Goal: Task Accomplishment & Management: Understand process/instructions

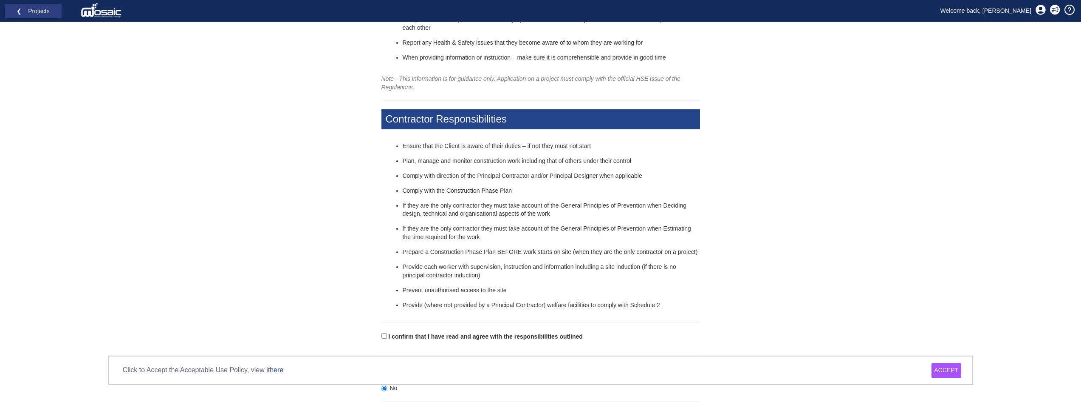
scroll to position [237, 0]
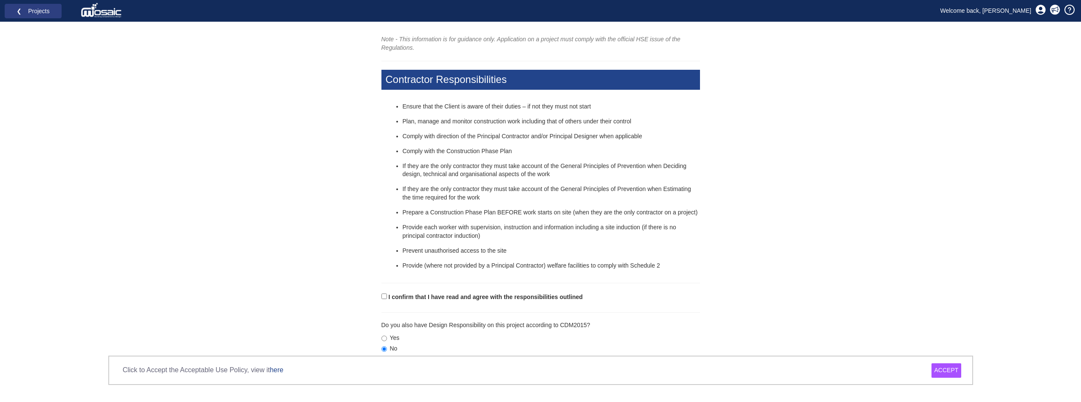
click at [438, 297] on label "I confirm that I have read and agree with the responsibilities outlined" at bounding box center [485, 297] width 194 height 8
click at [387, 297] on input "I confirm that I have read and agree with the responsibilities outlined" at bounding box center [385, 296] width 6 height 6
checkbox input "true"
click at [942, 370] on div "ACCEPT" at bounding box center [947, 370] width 30 height 14
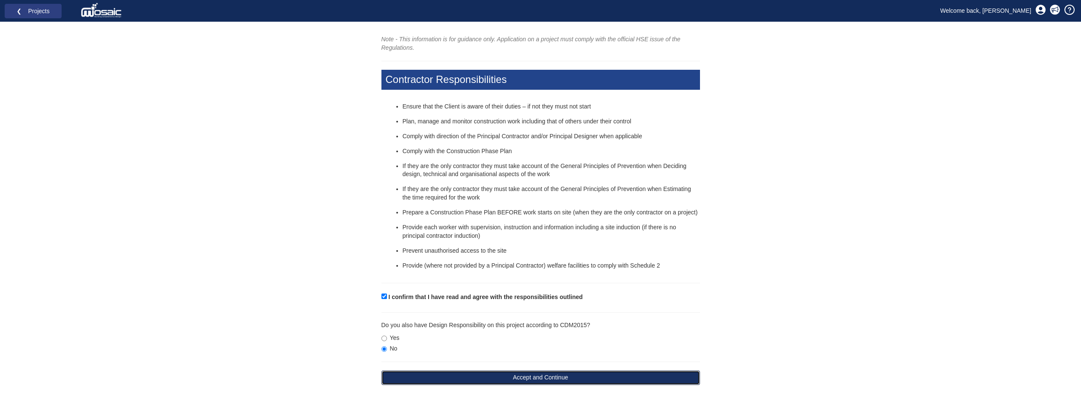
click at [532, 373] on button "Accept and Continue" at bounding box center [541, 377] width 319 height 14
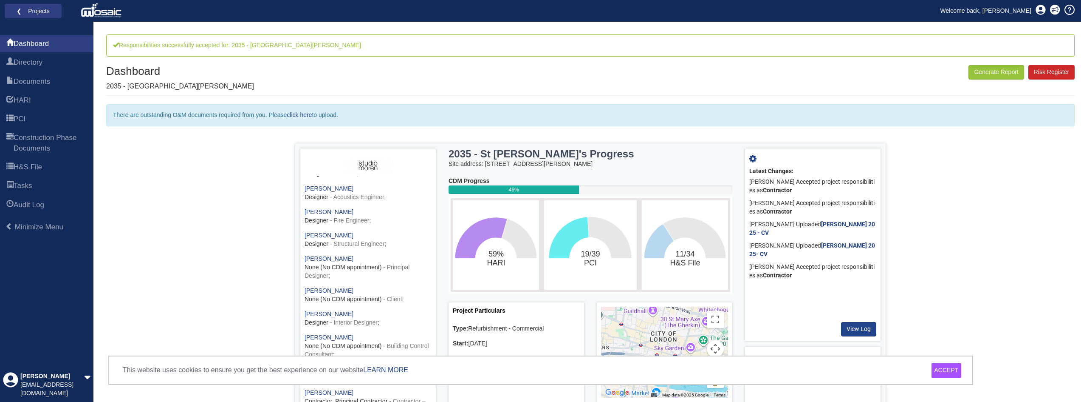
scroll to position [40, 0]
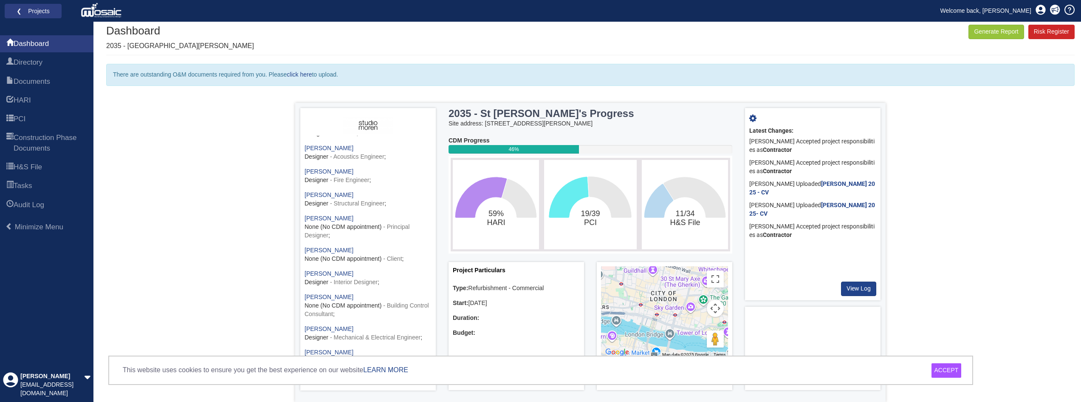
click at [944, 371] on div "ACCEPT" at bounding box center [947, 370] width 30 height 14
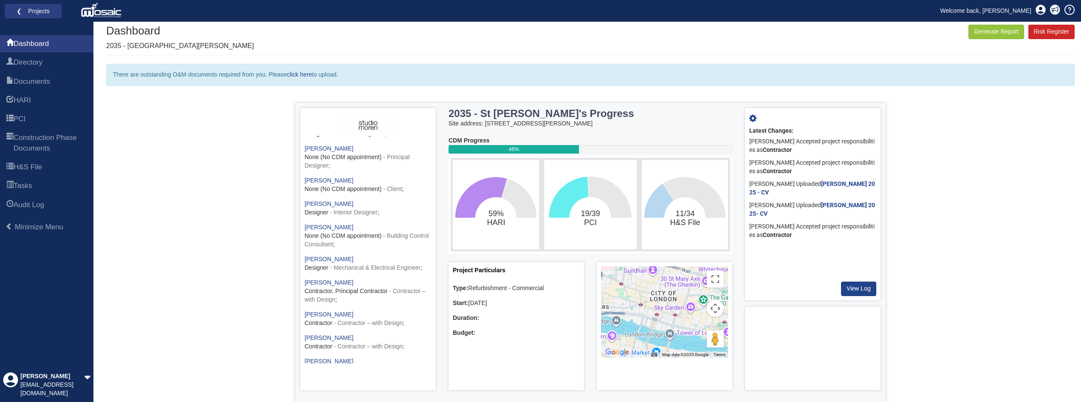
scroll to position [165, 0]
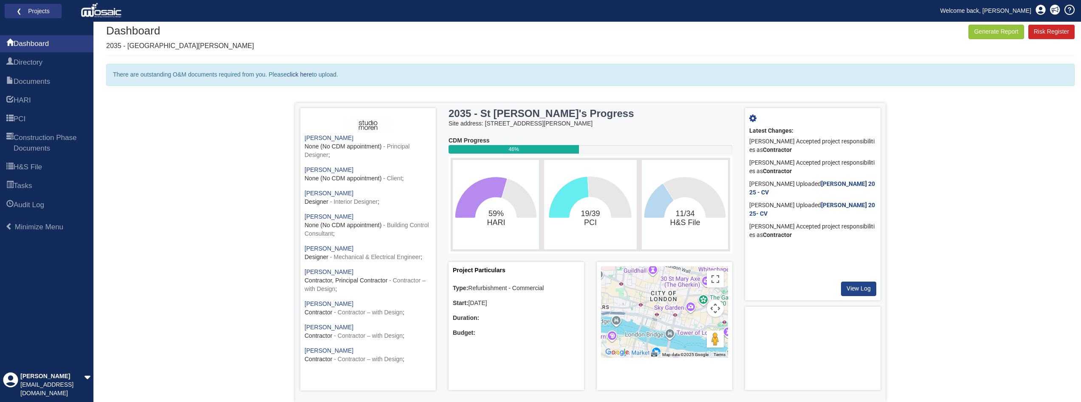
click at [242, 322] on div "Generate Report Show All HARI Select "Yes" for All Eliminated included or "No" …" at bounding box center [590, 198] width 969 height 408
click at [50, 78] on span "Documents" at bounding box center [32, 81] width 37 height 10
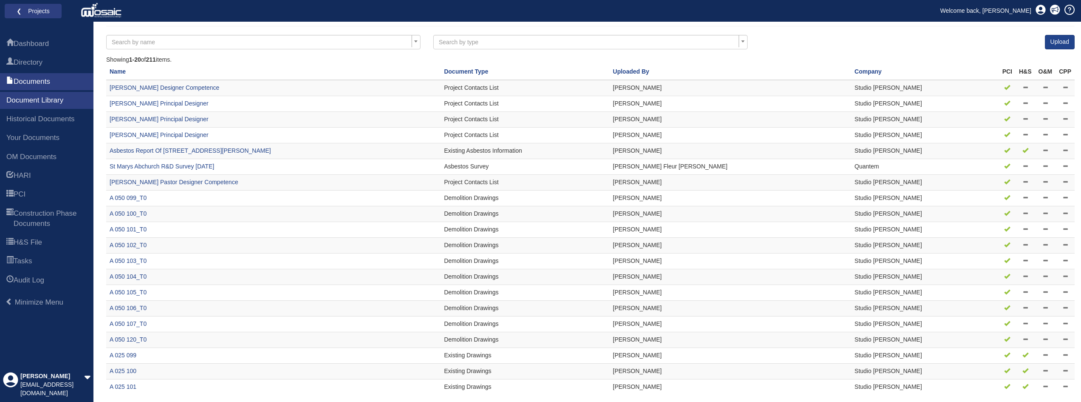
scroll to position [74, 0]
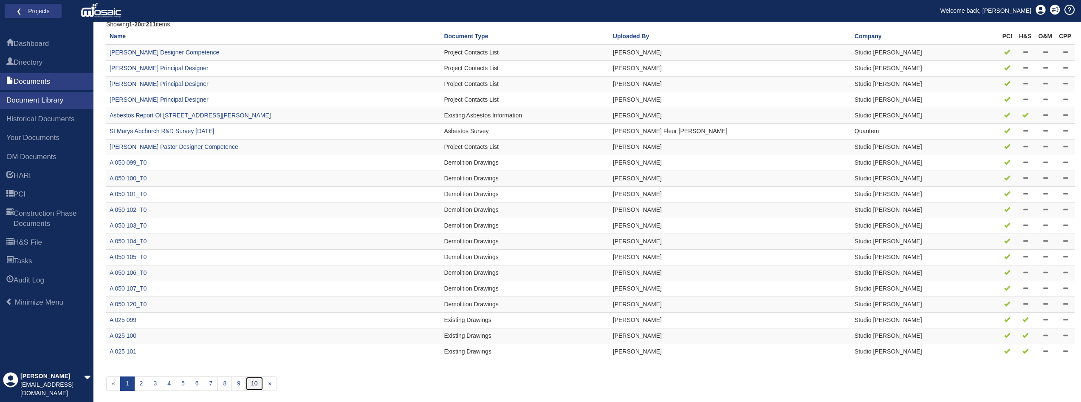
click at [251, 380] on link "10" at bounding box center [255, 383] width 18 height 14
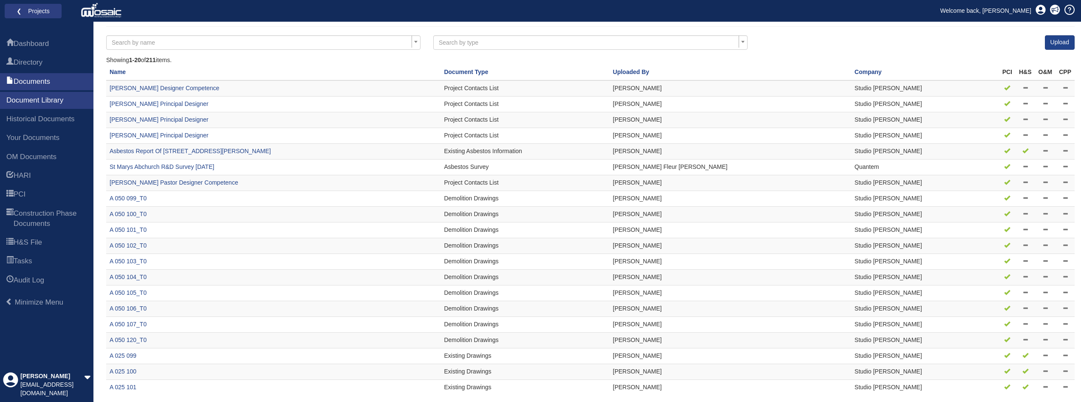
scroll to position [0, 0]
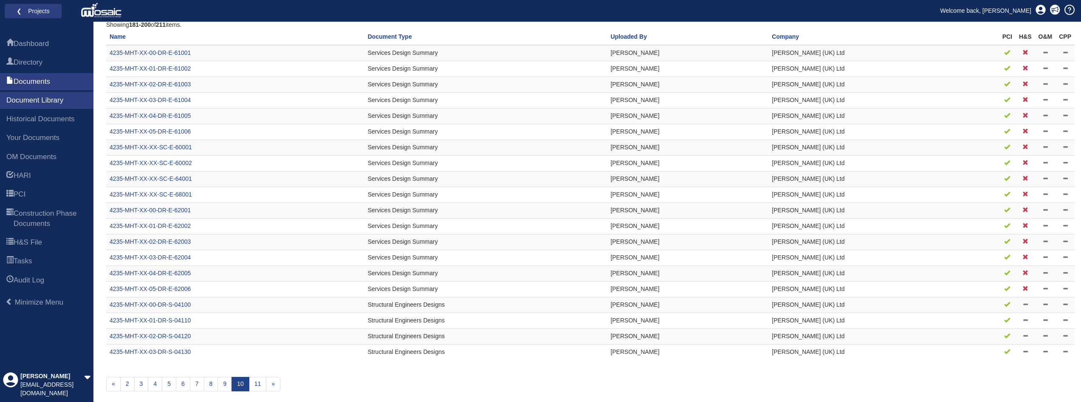
scroll to position [74, 0]
click at [273, 384] on link "»" at bounding box center [273, 383] width 14 height 14
click at [257, 382] on link "11" at bounding box center [258, 383] width 18 height 14
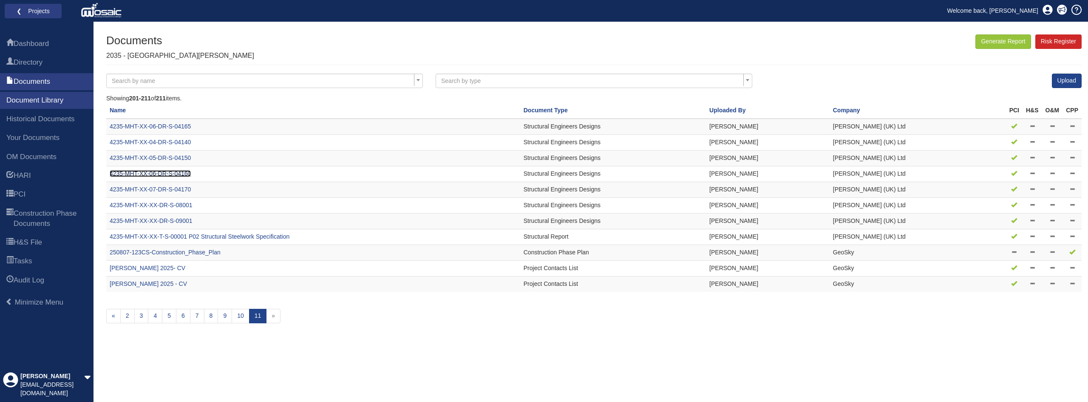
click at [175, 173] on link "4235-MHT-XX-06-DR-S-04160" at bounding box center [150, 173] width 81 height 7
click at [56, 121] on span "Historical Documents" at bounding box center [40, 119] width 68 height 10
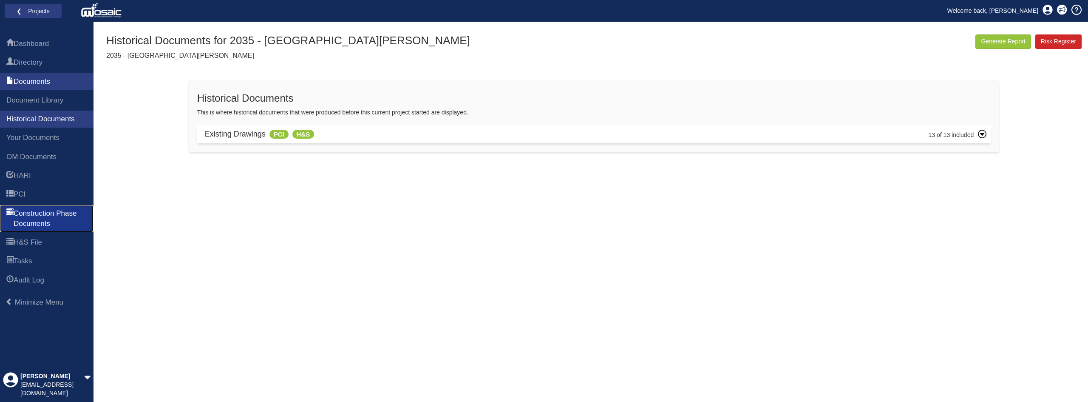
click at [40, 212] on span "Construction Phase Documents" at bounding box center [51, 218] width 74 height 21
